Goal: Task Accomplishment & Management: Use online tool/utility

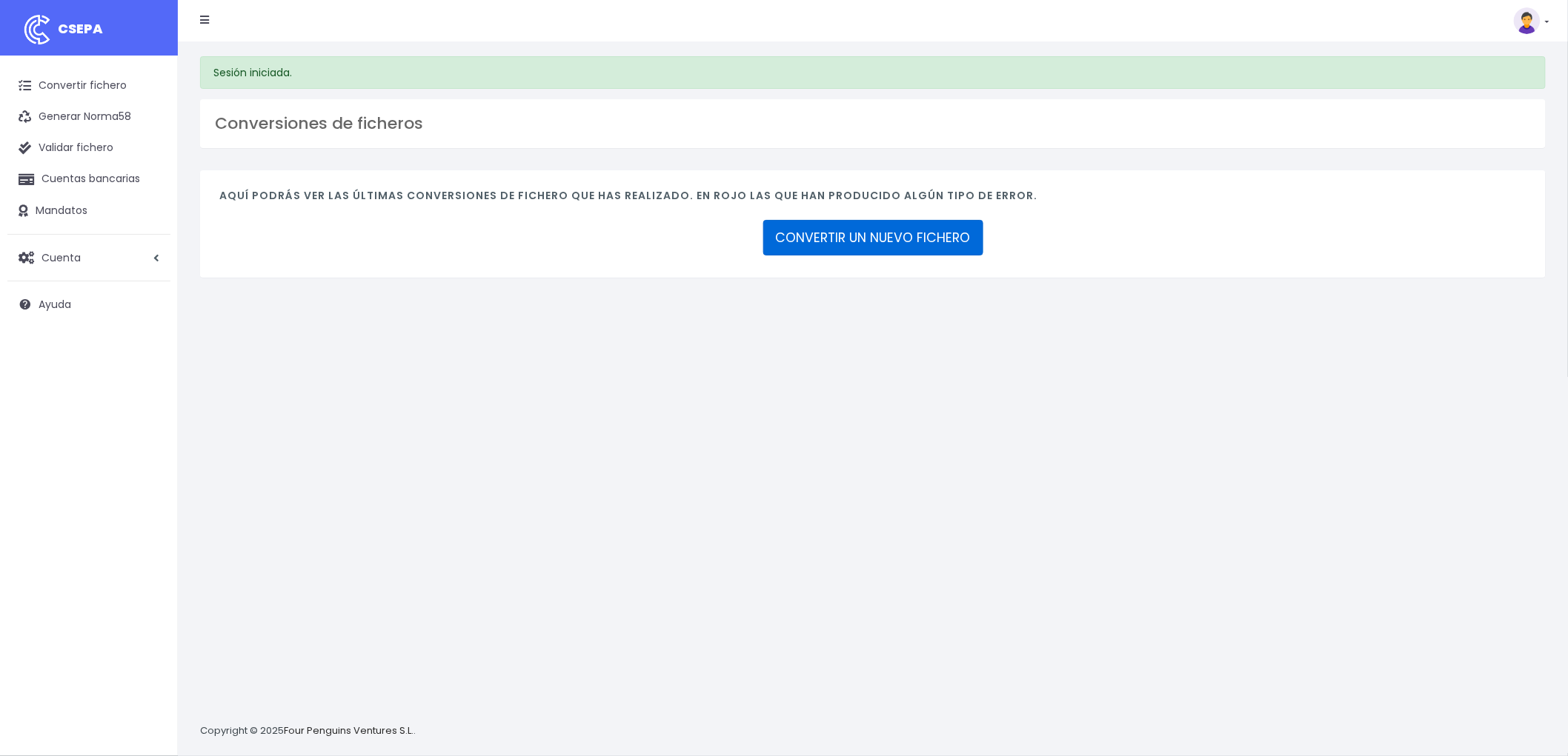
click at [912, 233] on link "CONVERTIR UN NUEVO FICHERO" at bounding box center [873, 237] width 220 height 35
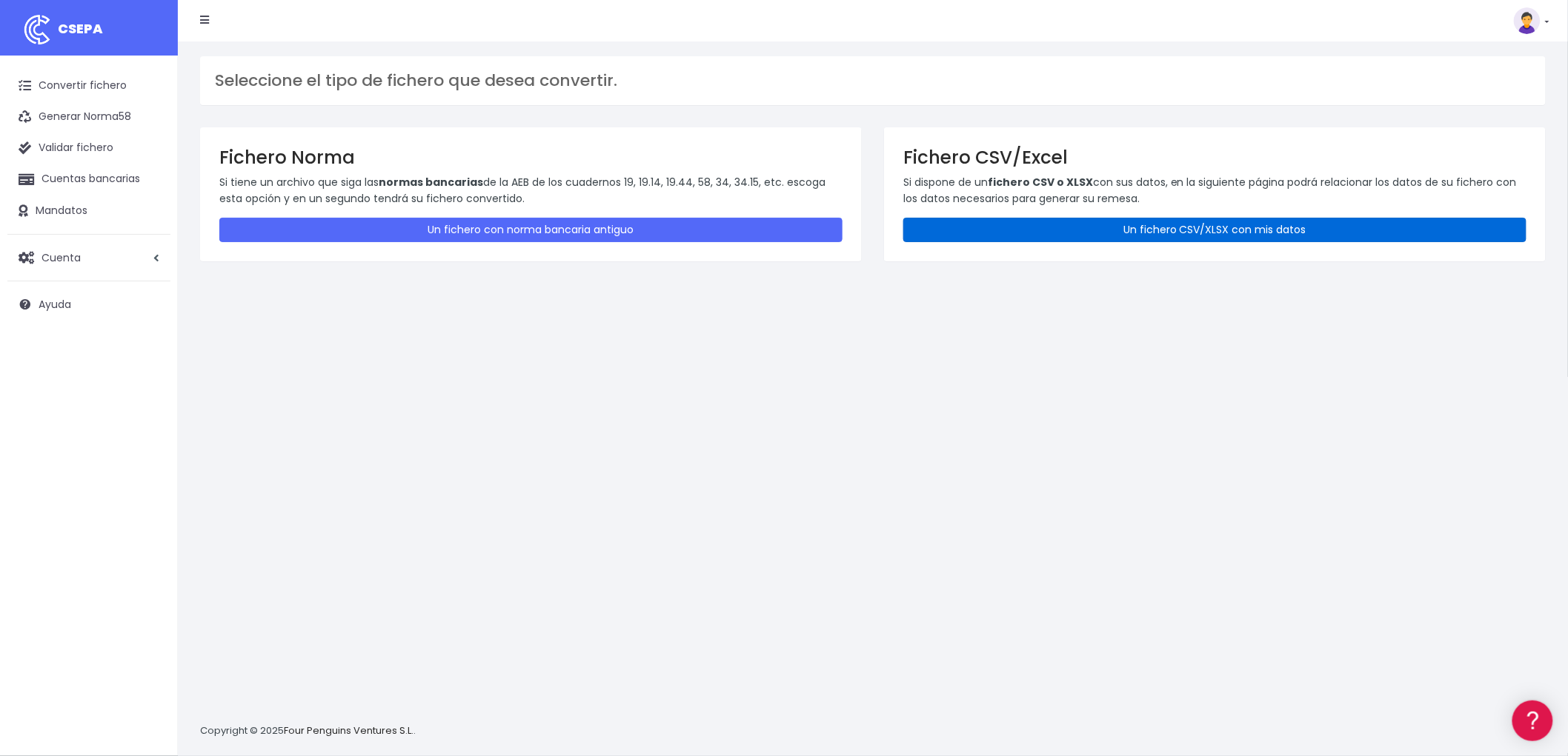
click at [1119, 225] on link "Un fichero CSV/XLSX con mis datos" at bounding box center [1215, 230] width 623 height 24
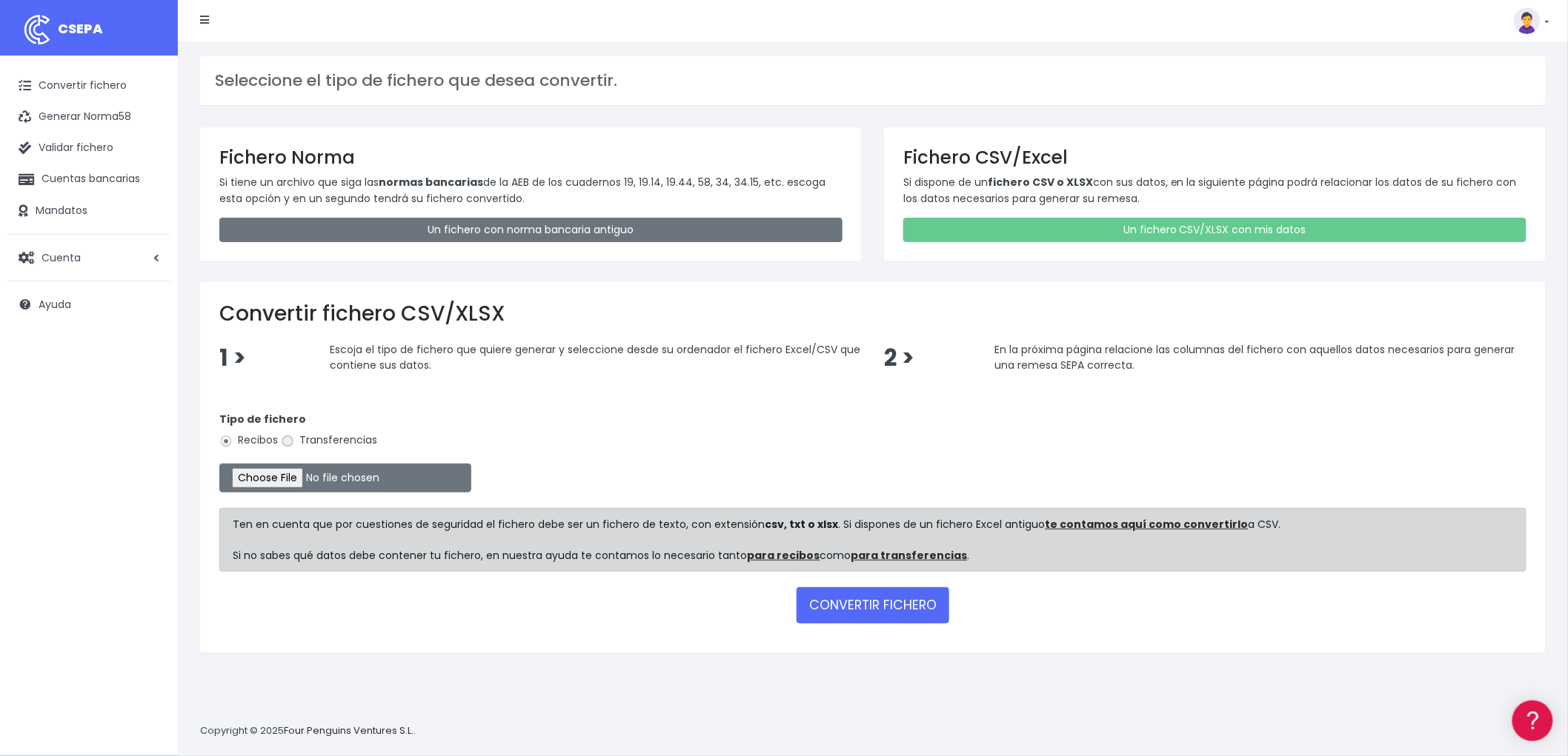
click at [292, 442] on input "Transferencias" at bounding box center [288, 441] width 14 height 14
radio input "true"
click at [286, 473] on input "file" at bounding box center [345, 478] width 252 height 29
type input "C:\fakepath\csv_to_sepa_2025-09-03_09-09-49.csv"
click at [930, 603] on button "CONVERTIR FICHERO" at bounding box center [873, 605] width 153 height 35
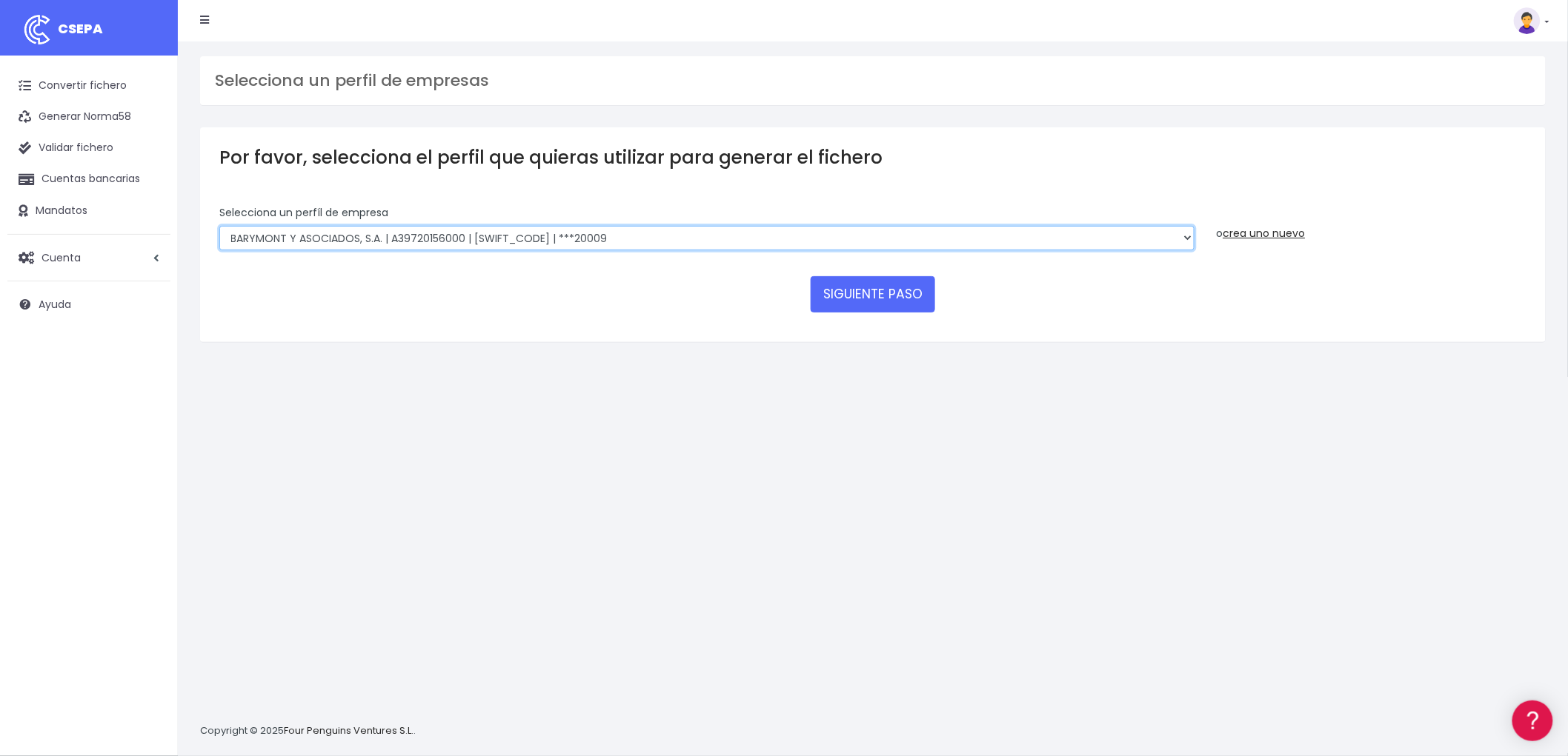
click at [1180, 233] on select "BARYMONT GO CORREDURIA DE SEGUROS, S.L. | B39829643000 | BSABESBBXXX | ***14878…" at bounding box center [707, 238] width 975 height 25
select select "1544"
click at [219, 226] on select "BARYMONT GO CORREDURIA DE SEGUROS, S.L. | B39829643000 | BSABESBBXXX | ***14878…" at bounding box center [707, 238] width 975 height 25
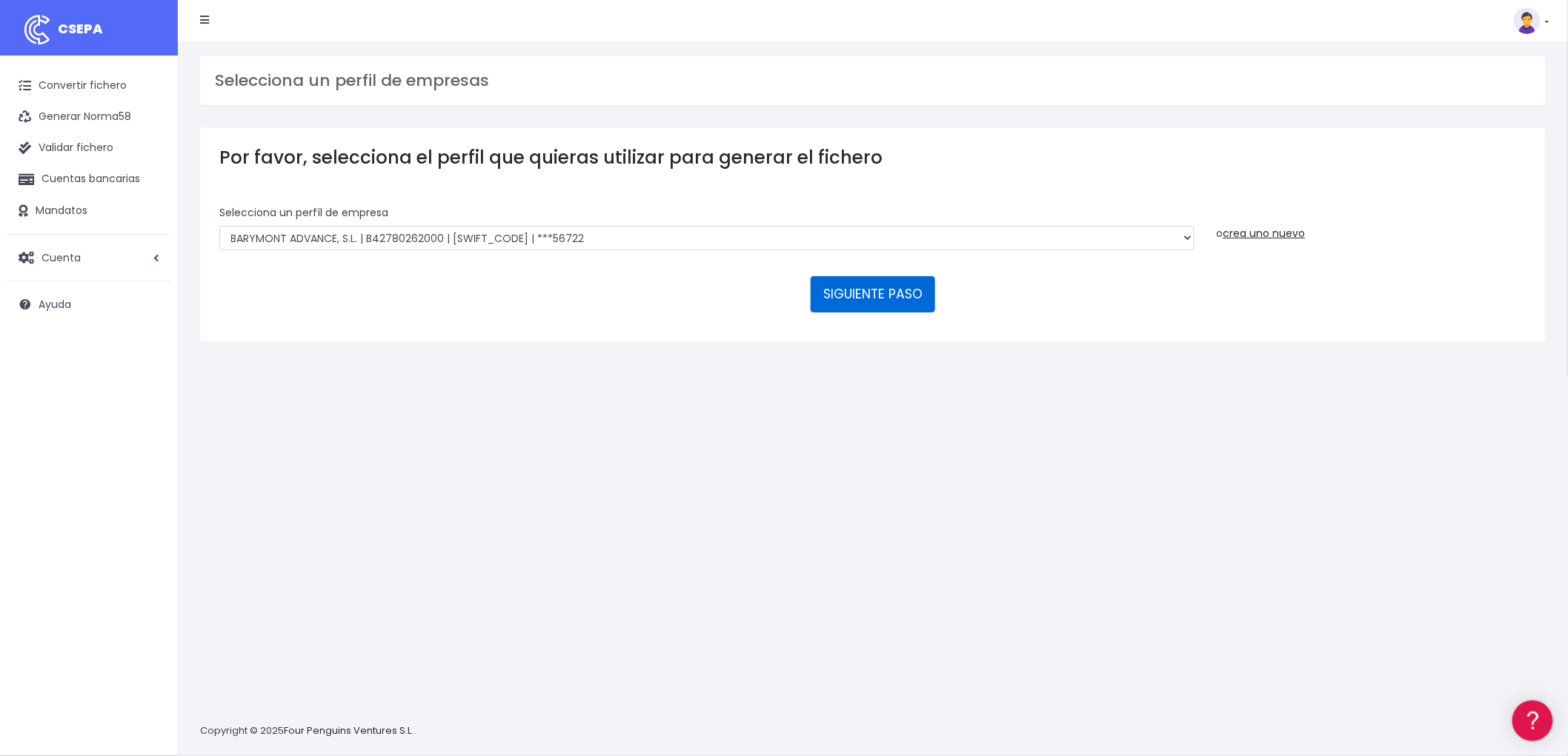
click at [893, 297] on button "SIGUIENTE PASO" at bounding box center [873, 294] width 124 height 35
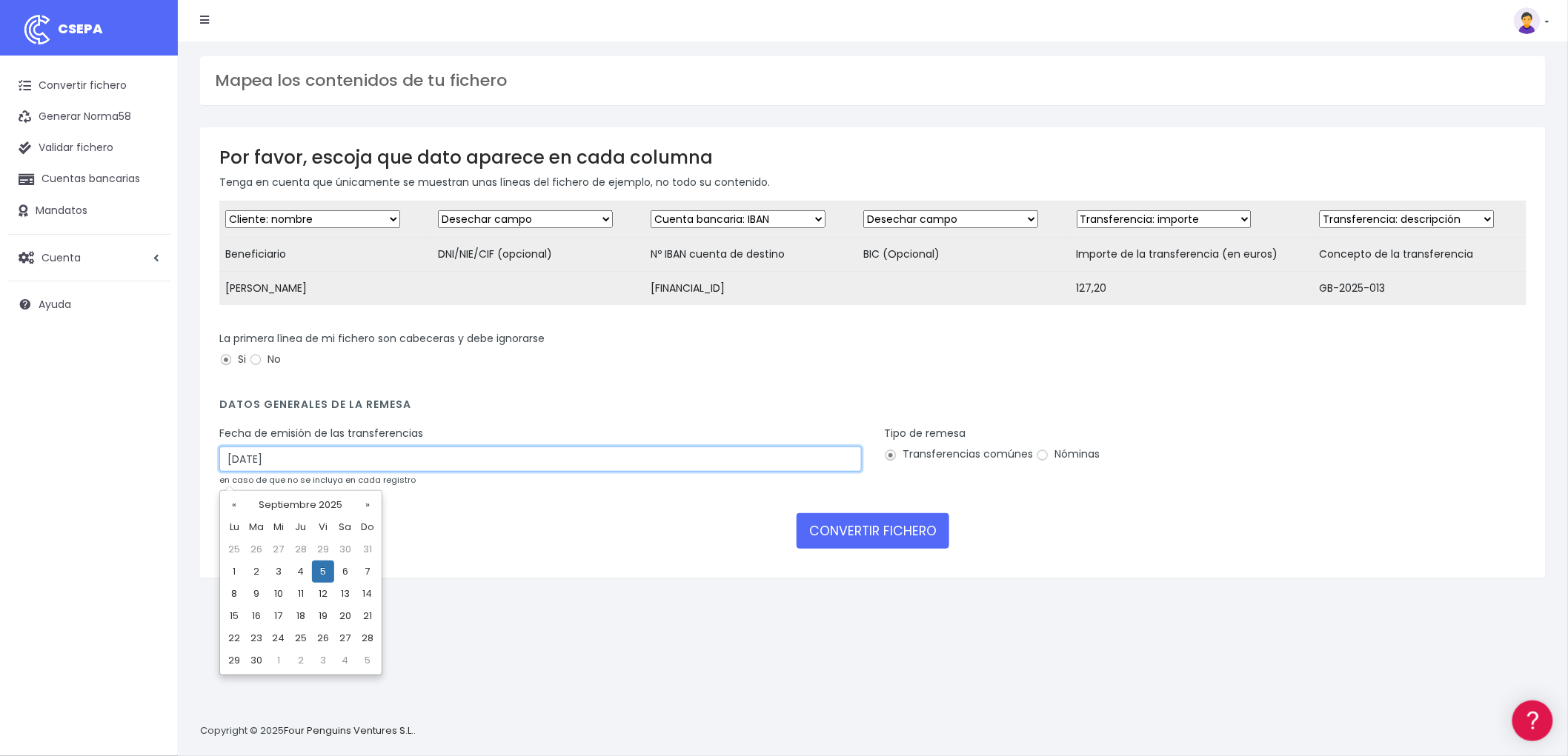
click at [354, 472] on input "[DATE]" at bounding box center [540, 459] width 643 height 25
click at [279, 574] on td "3" at bounding box center [279, 572] width 23 height 23
type input "[DATE]"
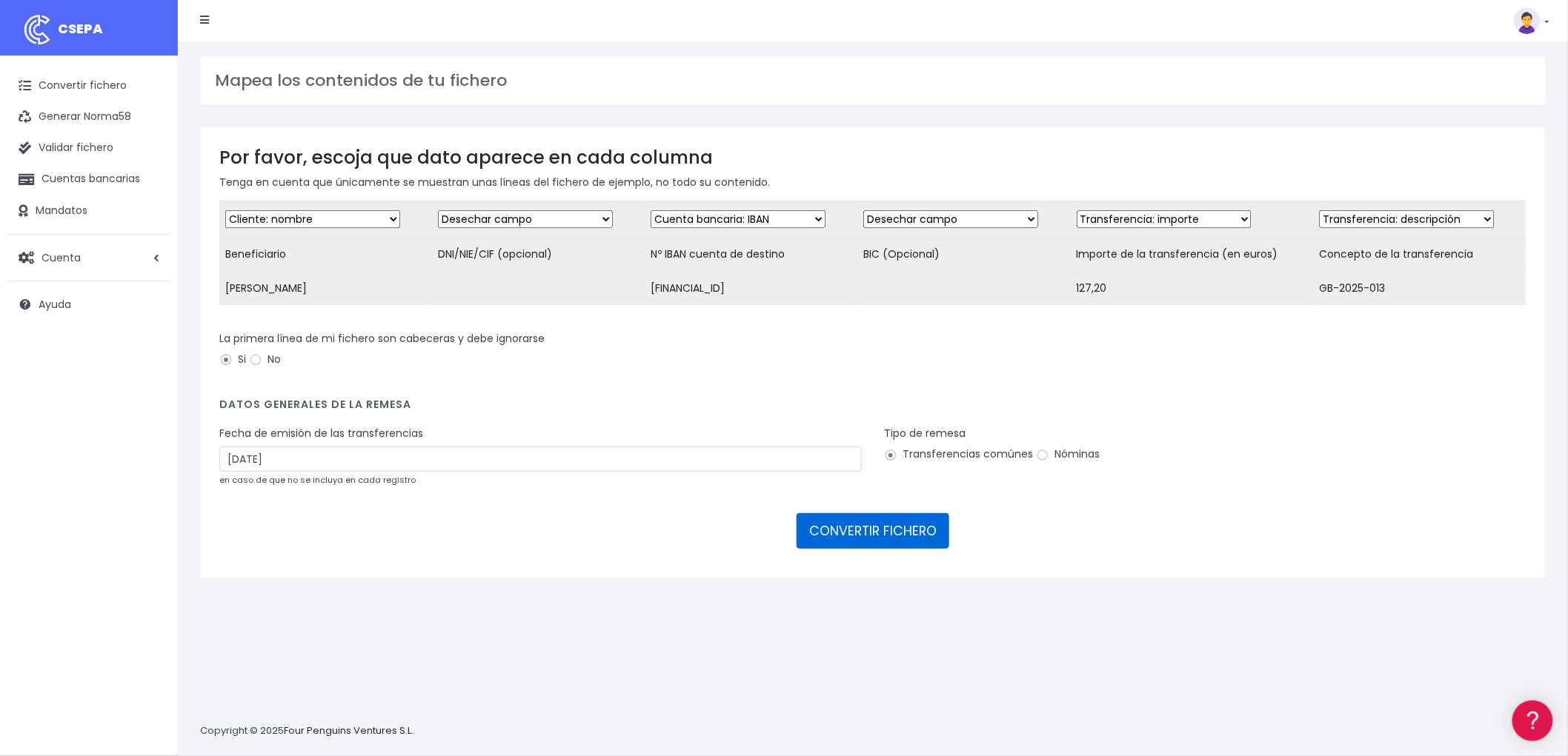
click at [888, 532] on button "CONVERTIR FICHERO" at bounding box center [873, 531] width 153 height 35
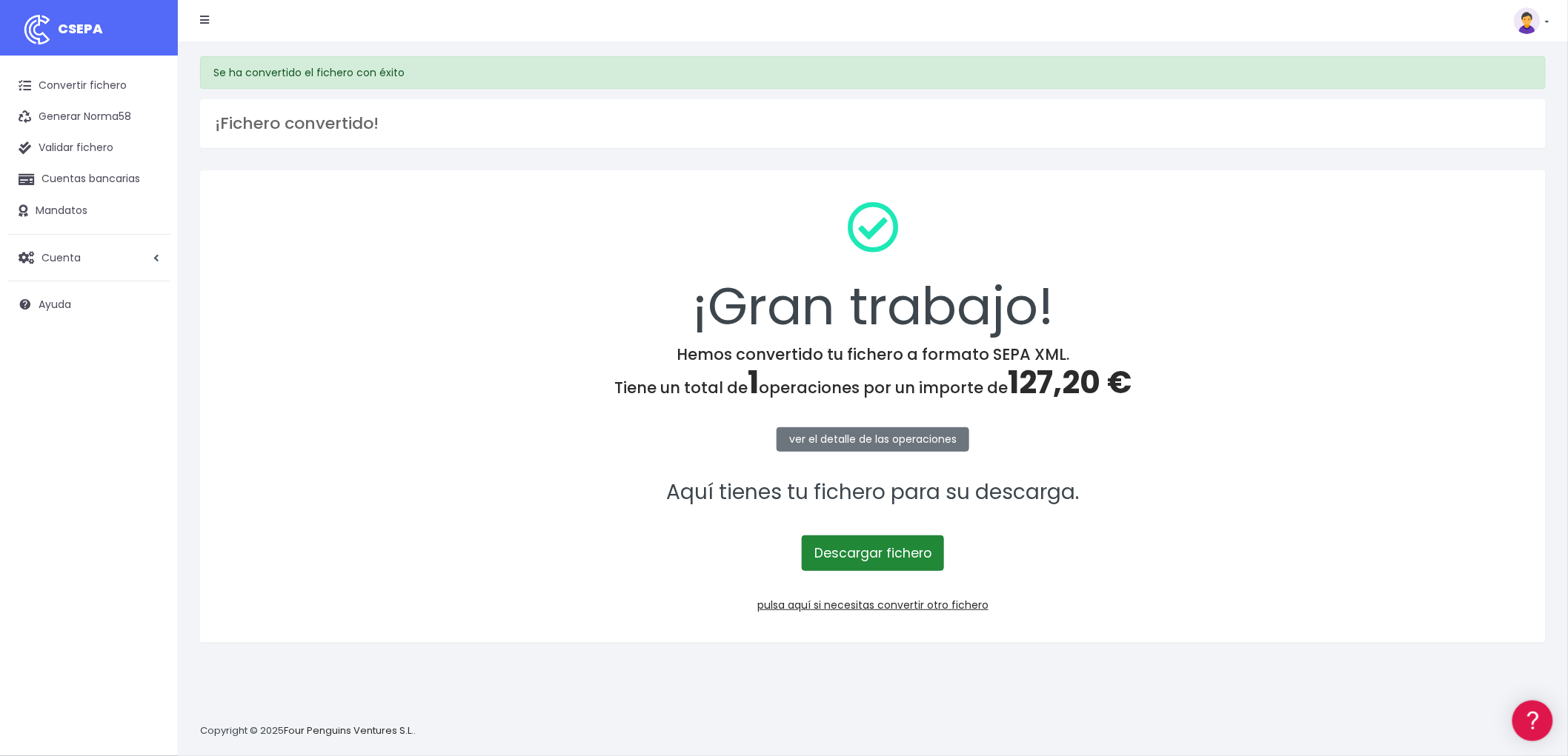
click at [890, 544] on link "Descargar fichero" at bounding box center [873, 553] width 142 height 35
